Goal: Transaction & Acquisition: Book appointment/travel/reservation

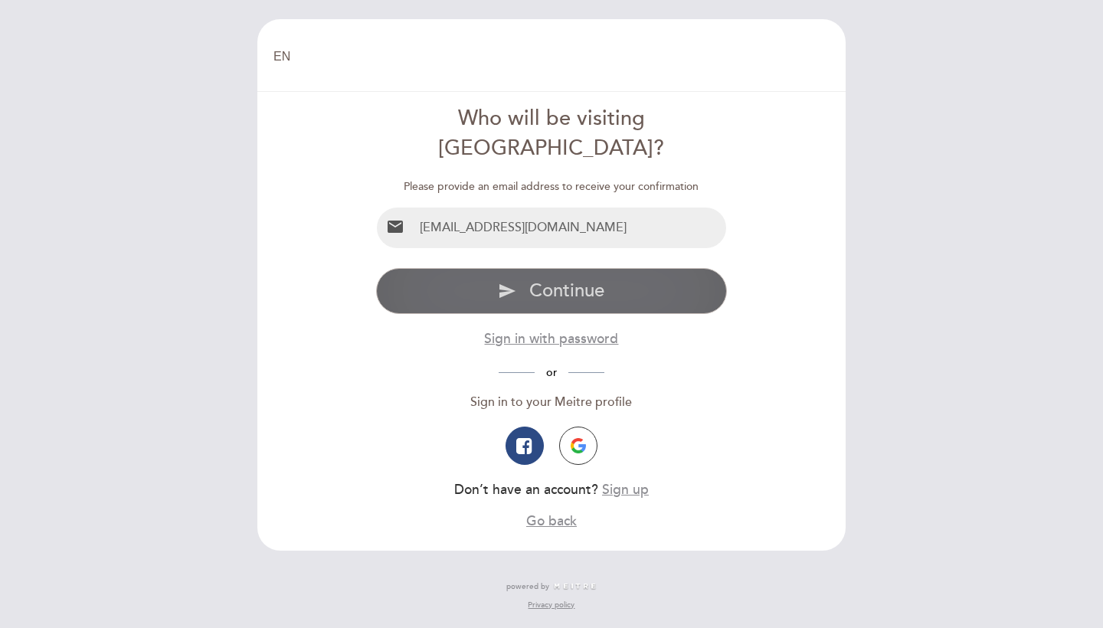
type input "[EMAIL_ADDRESS][DOMAIN_NAME]"
click at [471, 273] on button "send Continue" at bounding box center [552, 291] width 352 height 46
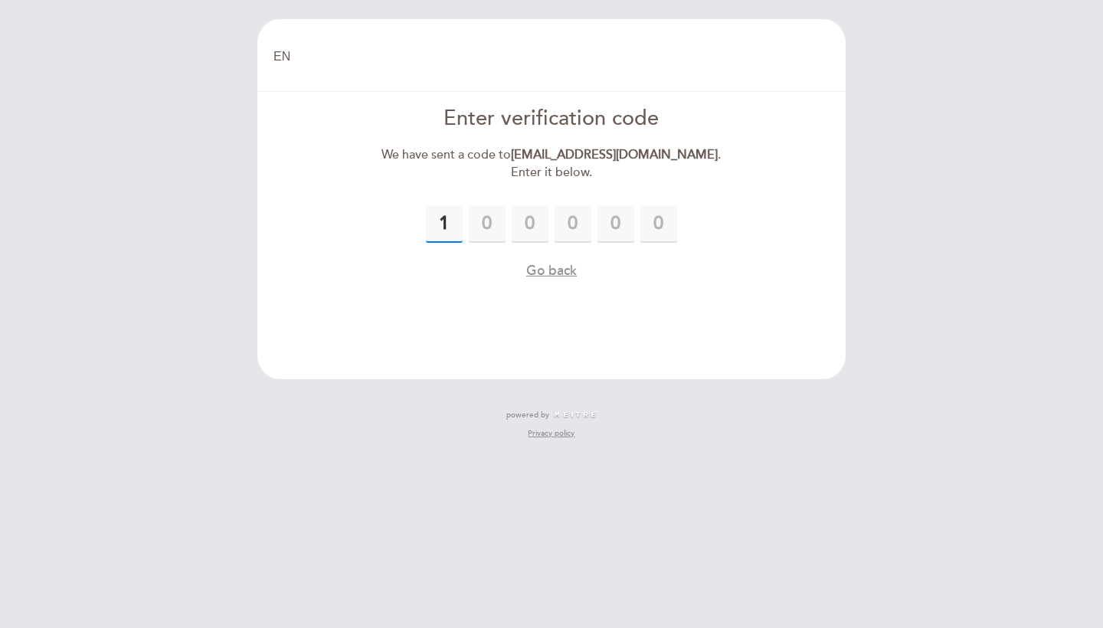
type input "1"
type input "6"
type input "5"
type input "3"
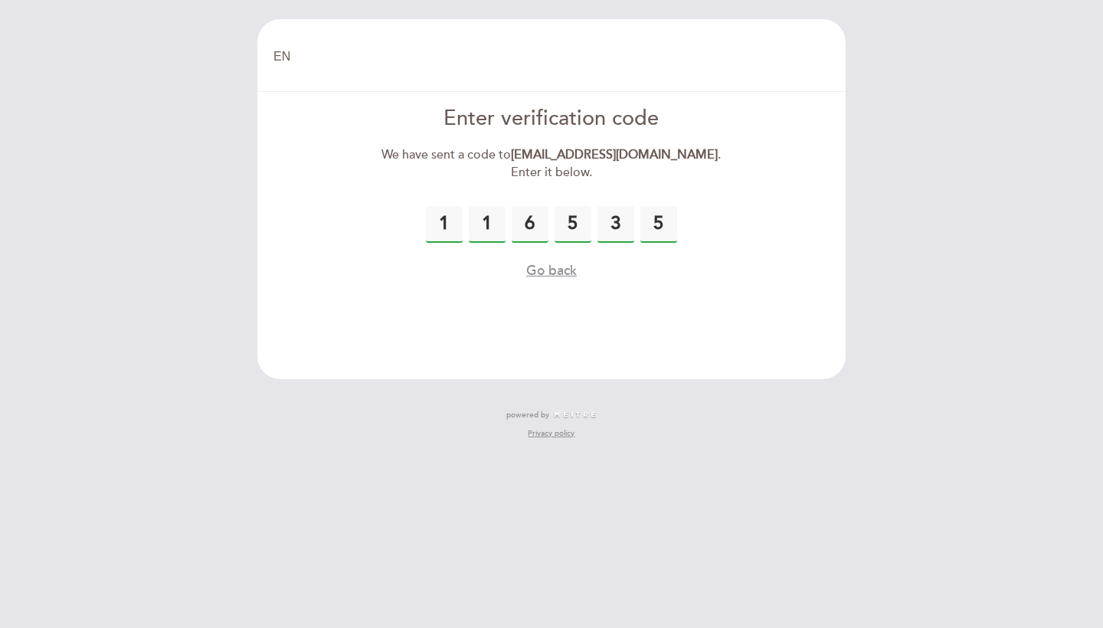
type input "5"
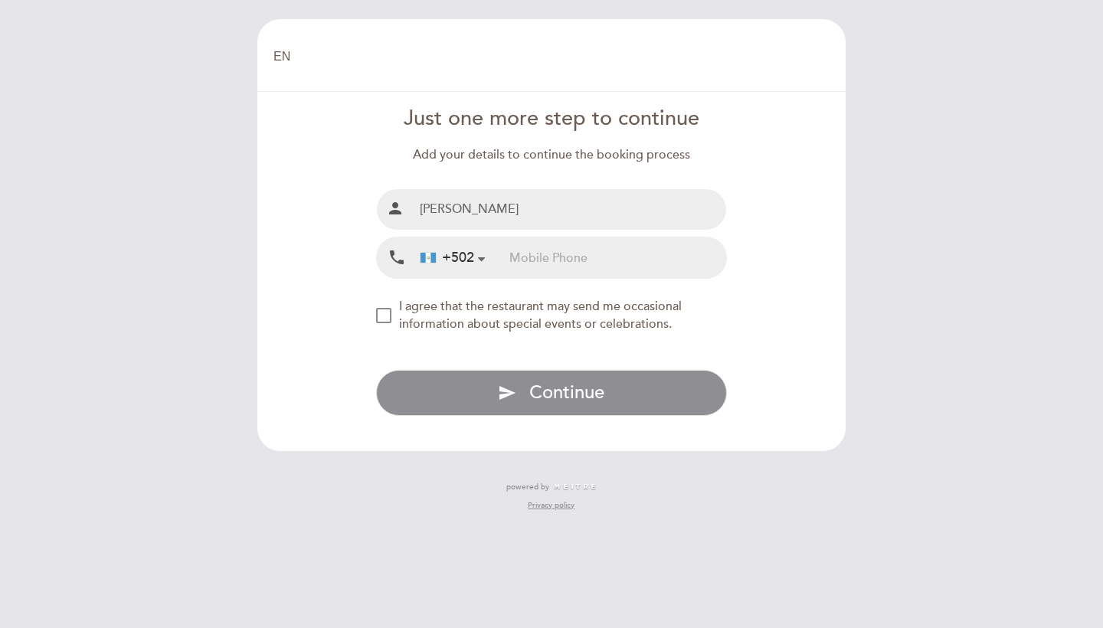
type input "[PERSON_NAME]"
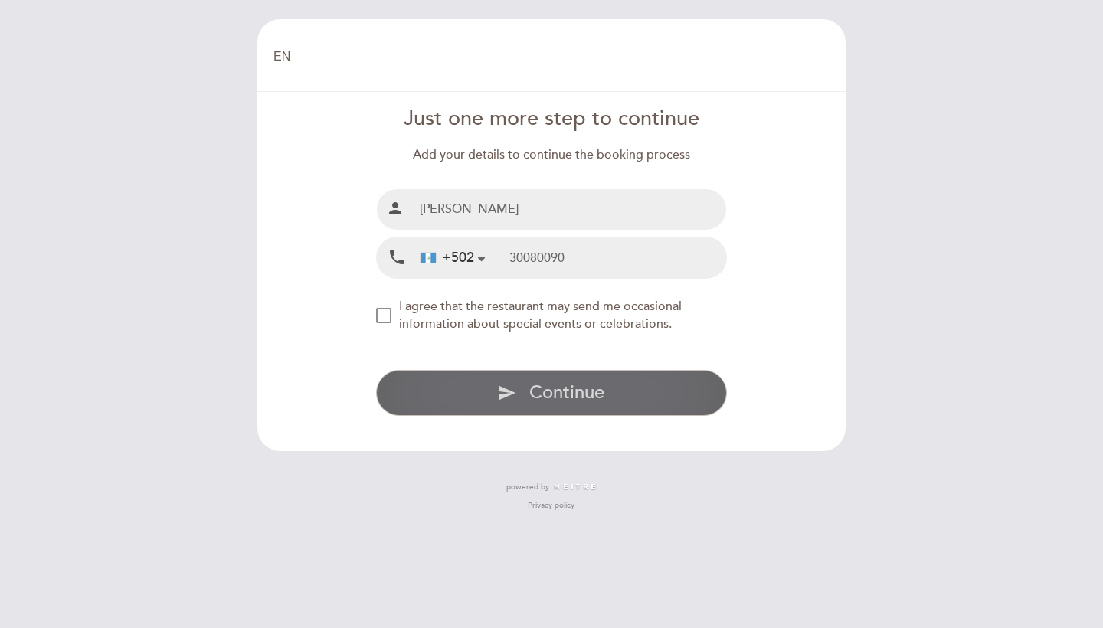
type input "30080090"
click at [469, 394] on button "send Continue" at bounding box center [552, 393] width 352 height 46
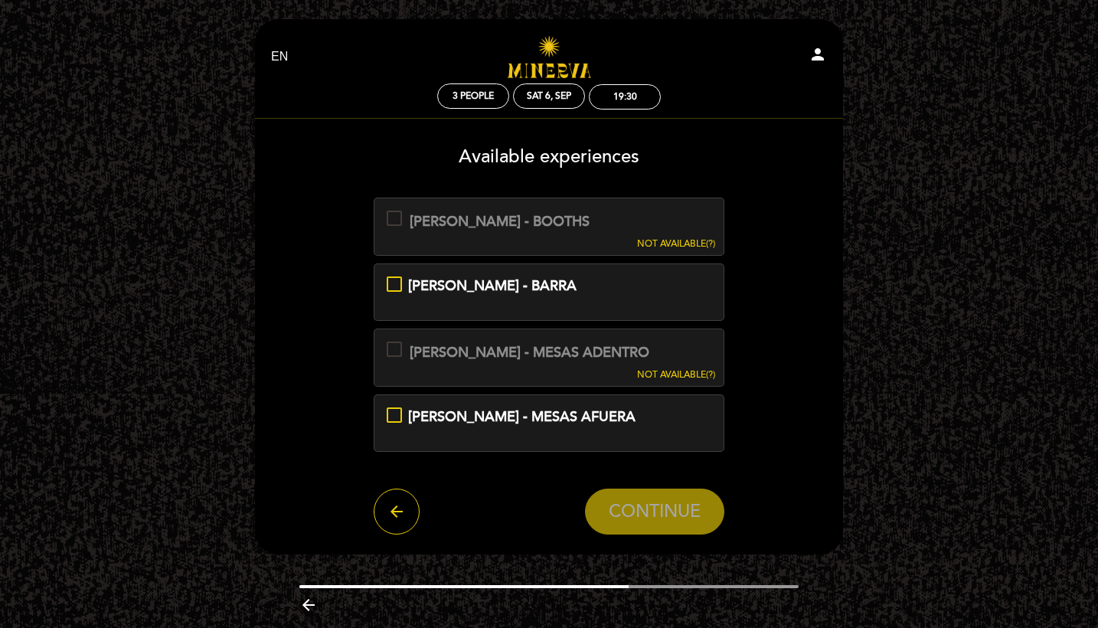
click at [393, 356] on div "MINERVA - MESAS ADENTRO This experience is not available for your selected date." at bounding box center [518, 352] width 263 height 21
click at [391, 346] on div at bounding box center [394, 349] width 15 height 15
click at [622, 97] on div "19:30" at bounding box center [625, 96] width 24 height 11
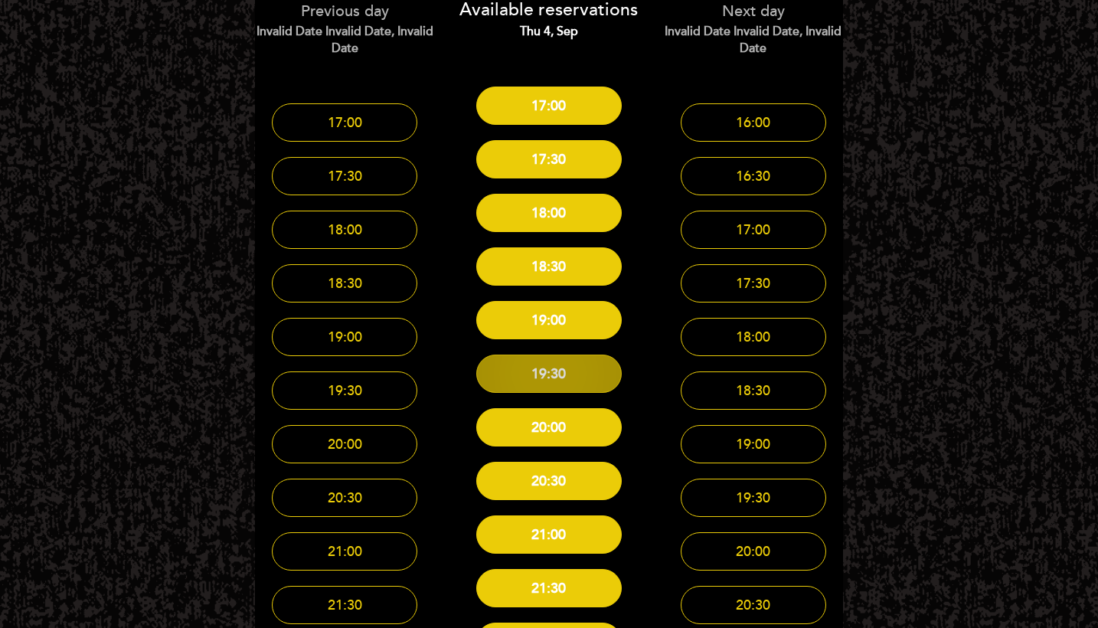
scroll to position [162, 0]
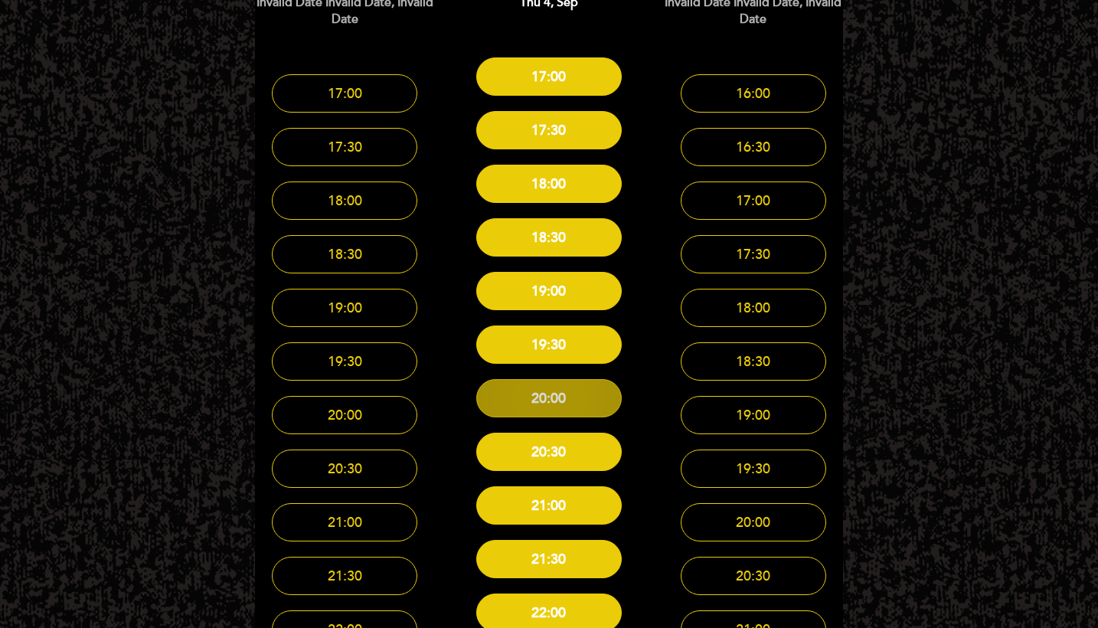
click at [564, 402] on button "20:00" at bounding box center [549, 398] width 146 height 38
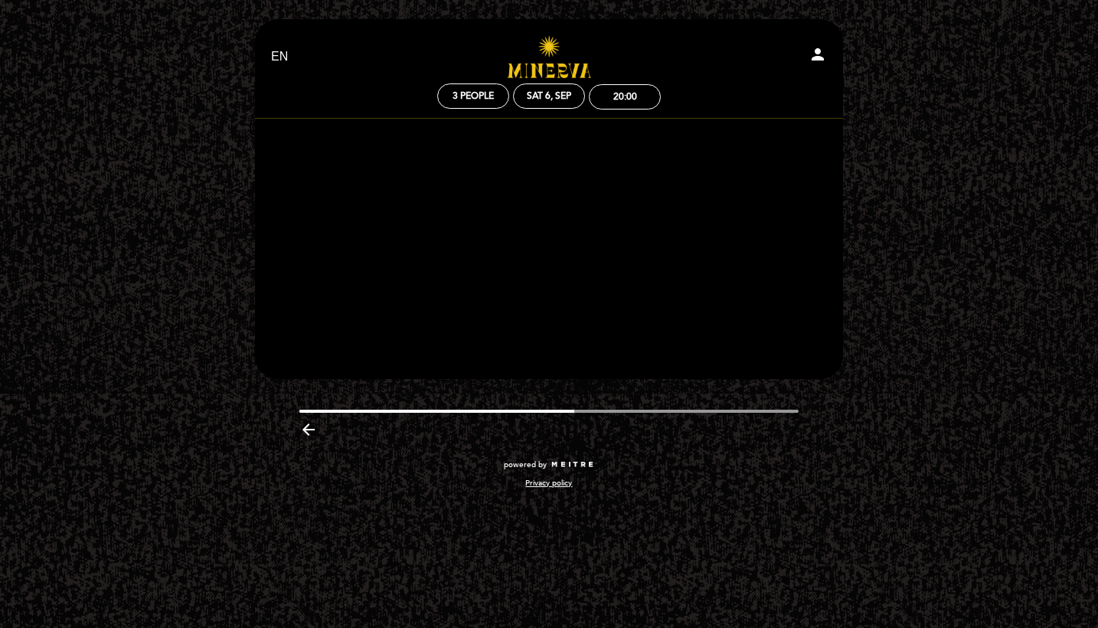
scroll to position [0, 0]
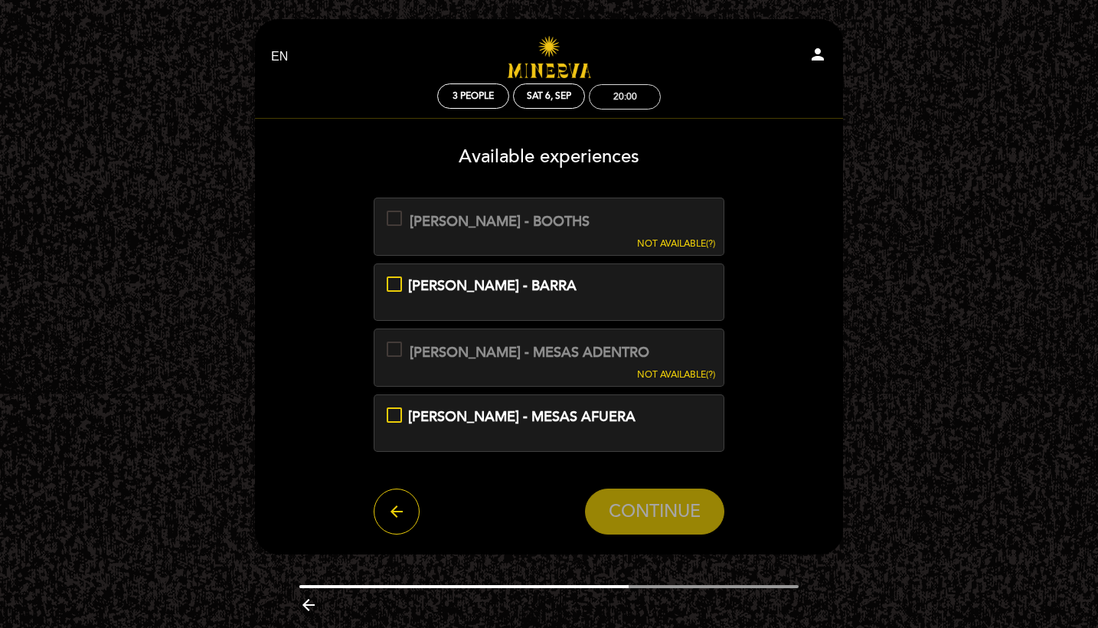
click at [616, 98] on div "20:00" at bounding box center [625, 96] width 24 height 11
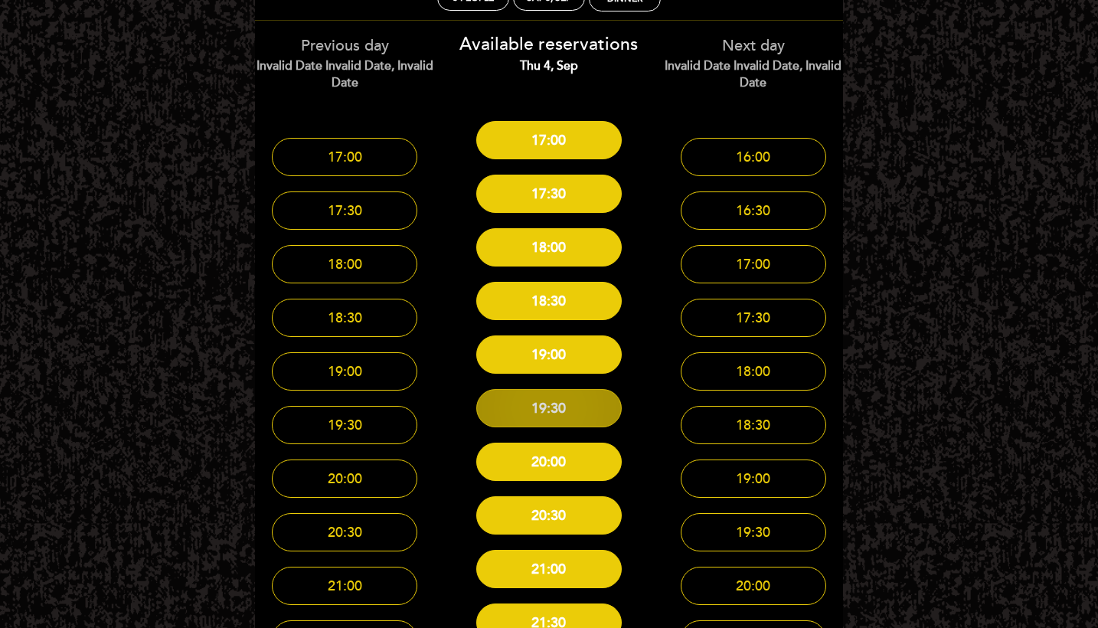
scroll to position [99, 0]
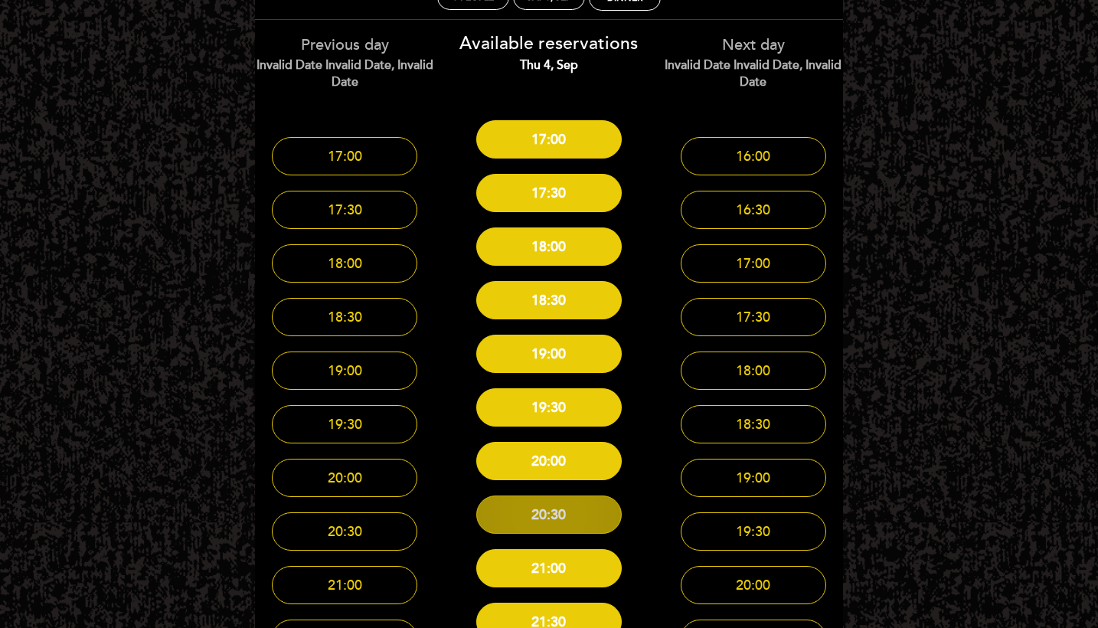
click at [543, 520] on button "20:30" at bounding box center [549, 514] width 146 height 38
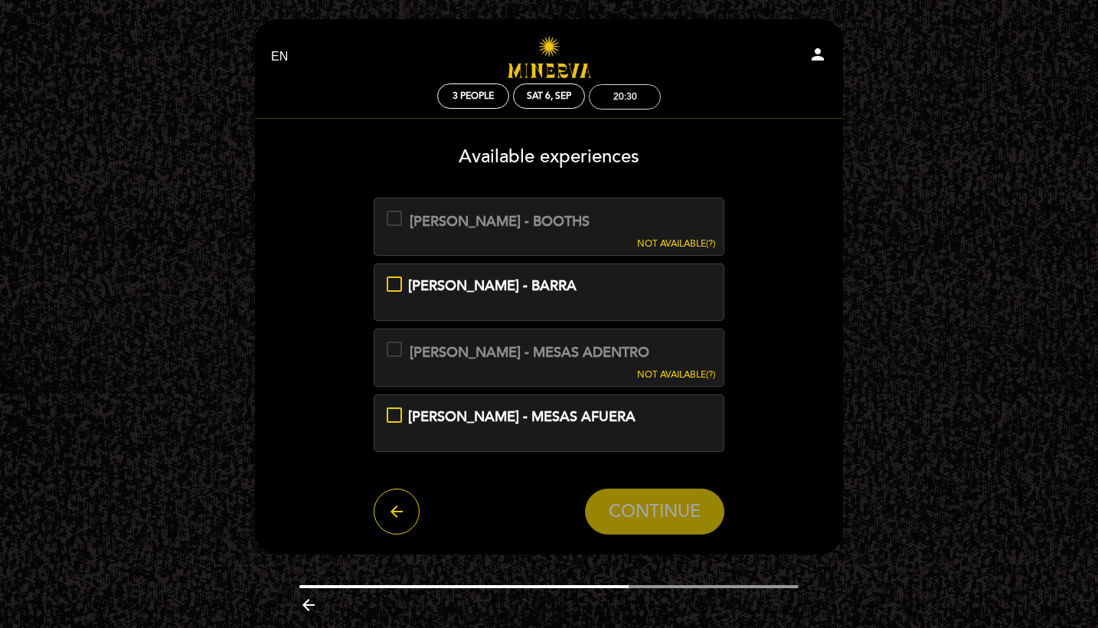
click at [617, 95] on div "20:30" at bounding box center [625, 96] width 24 height 11
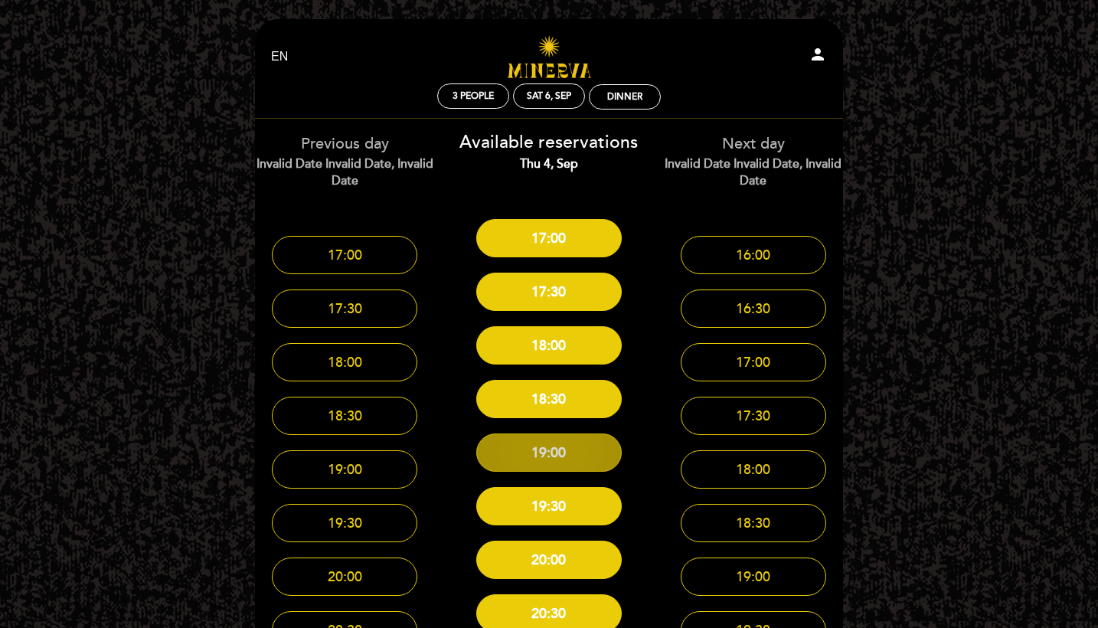
click at [529, 463] on button "19:00" at bounding box center [549, 452] width 146 height 38
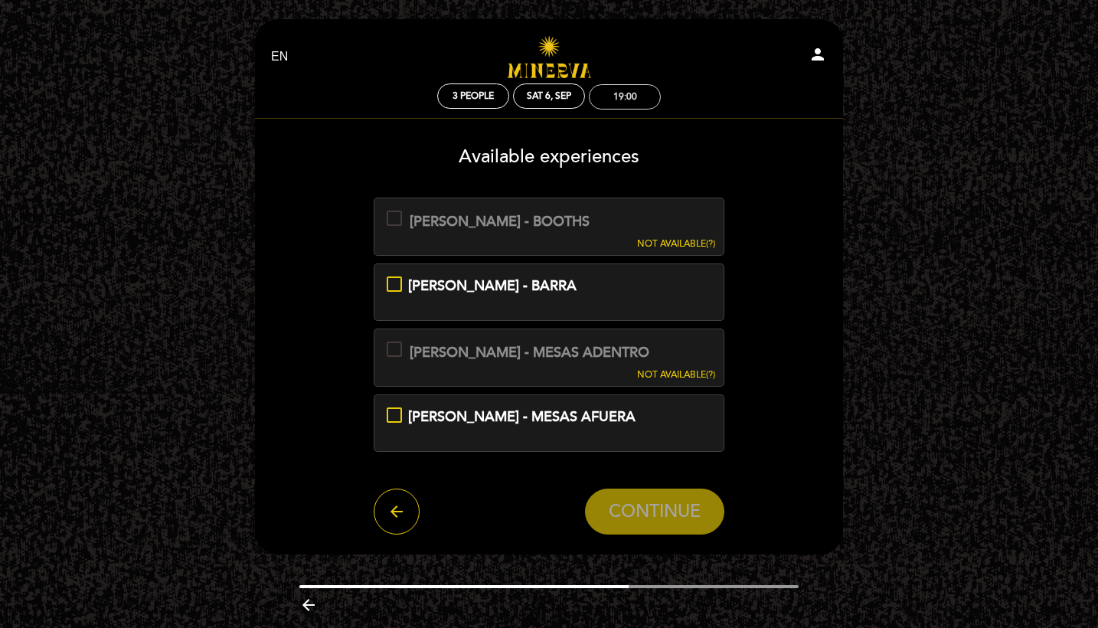
click at [628, 107] on div "19:00" at bounding box center [625, 97] width 70 height 24
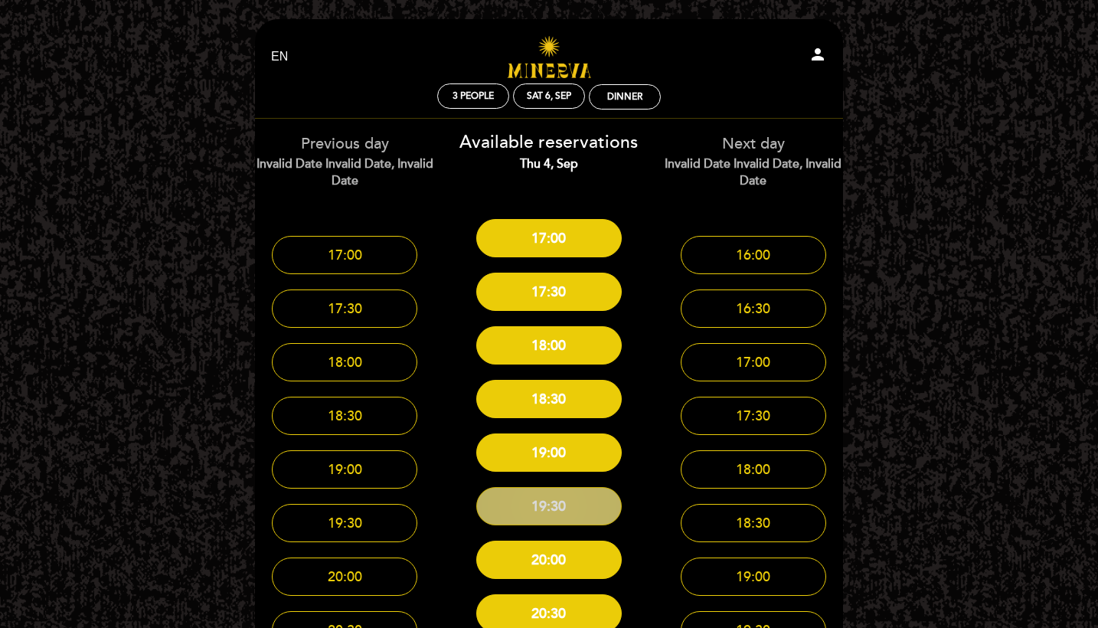
click at [535, 497] on button "19:30" at bounding box center [549, 506] width 146 height 38
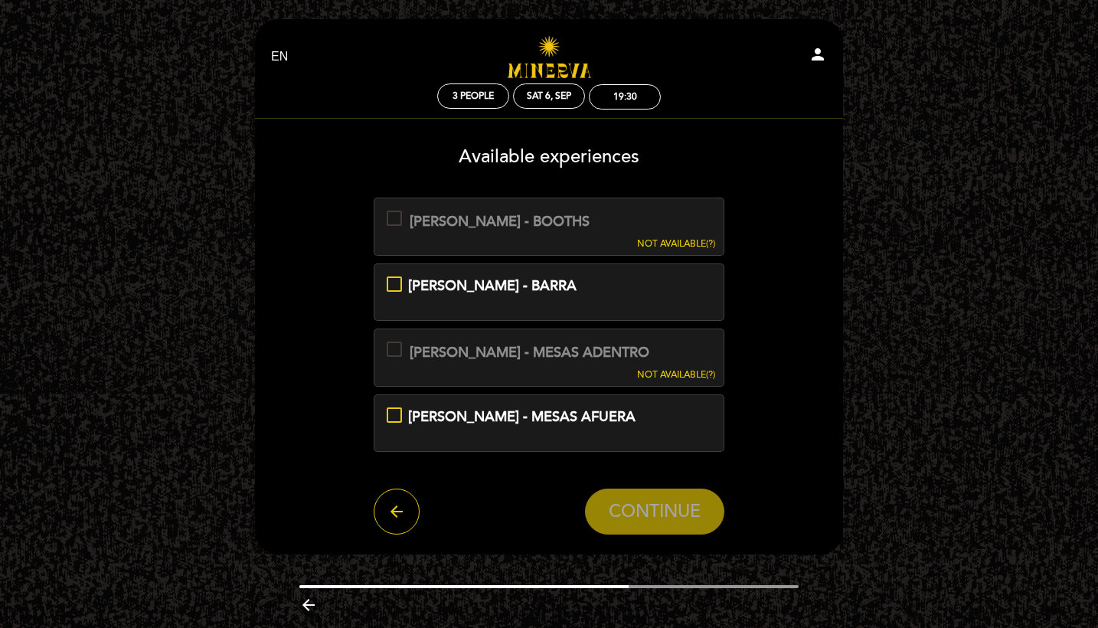
click at [400, 412] on div "MINERVA - MESAS AFUERA" at bounding box center [549, 417] width 325 height 20
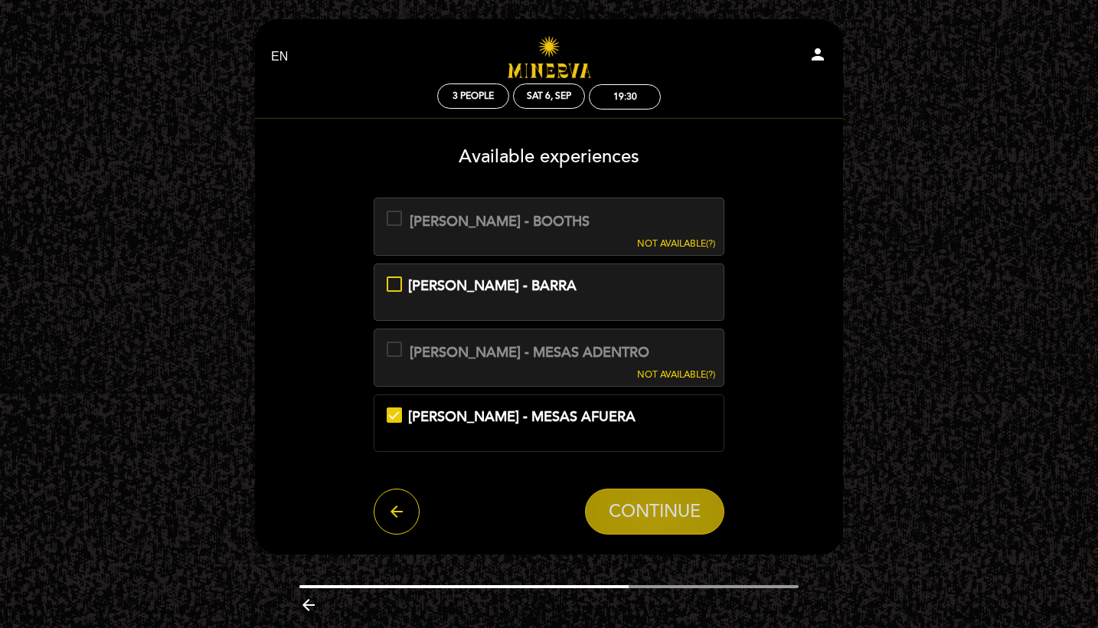
click at [649, 507] on span "CONTINUE" at bounding box center [655, 512] width 92 height 21
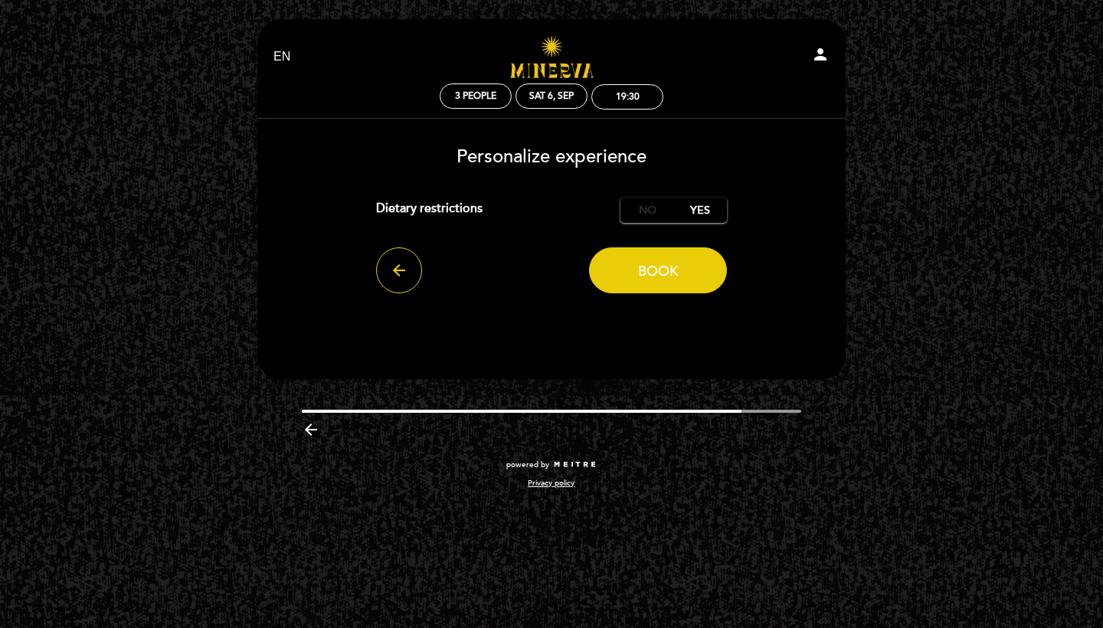
click at [650, 216] on label "No" at bounding box center [647, 210] width 54 height 25
click at [651, 276] on span "Book" at bounding box center [658, 271] width 41 height 17
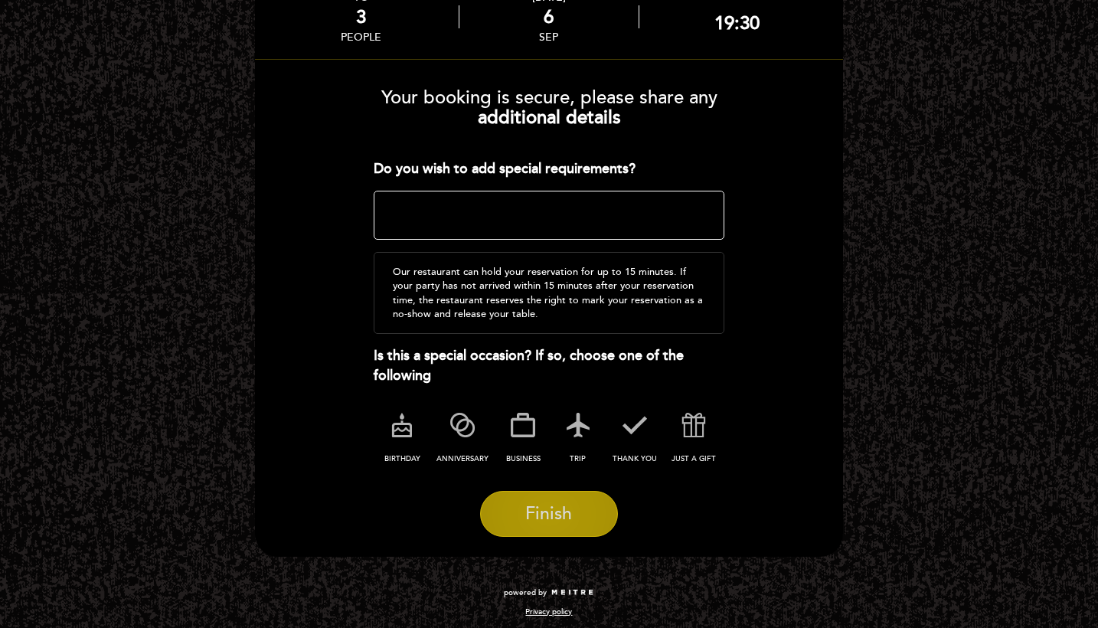
scroll to position [100, 0]
click at [521, 508] on button "Finish" at bounding box center [549, 515] width 138 height 46
